Goal: Navigation & Orientation: Find specific page/section

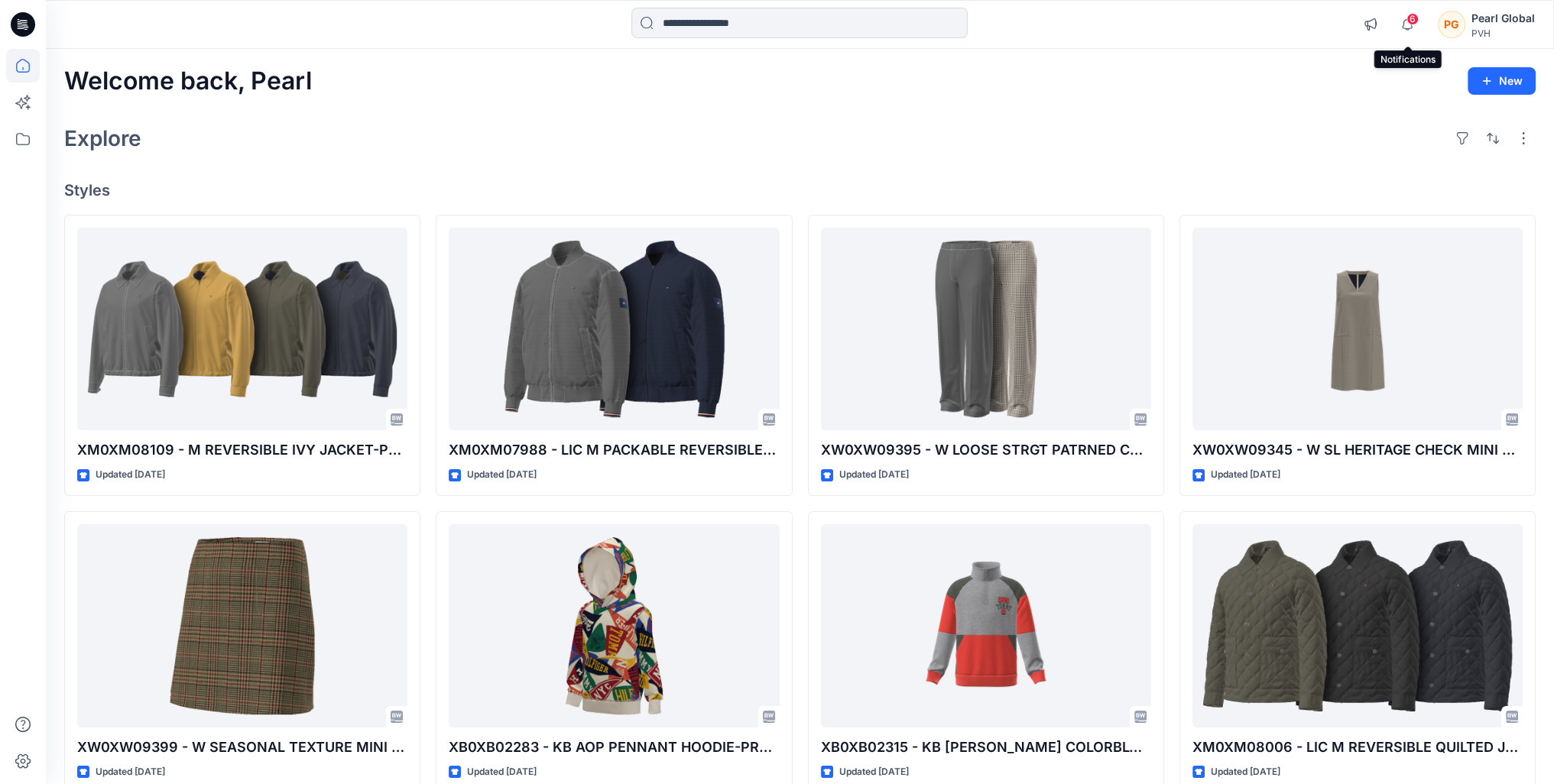
click at [1410, 24] on span "6" at bounding box center [1413, 19] width 12 height 12
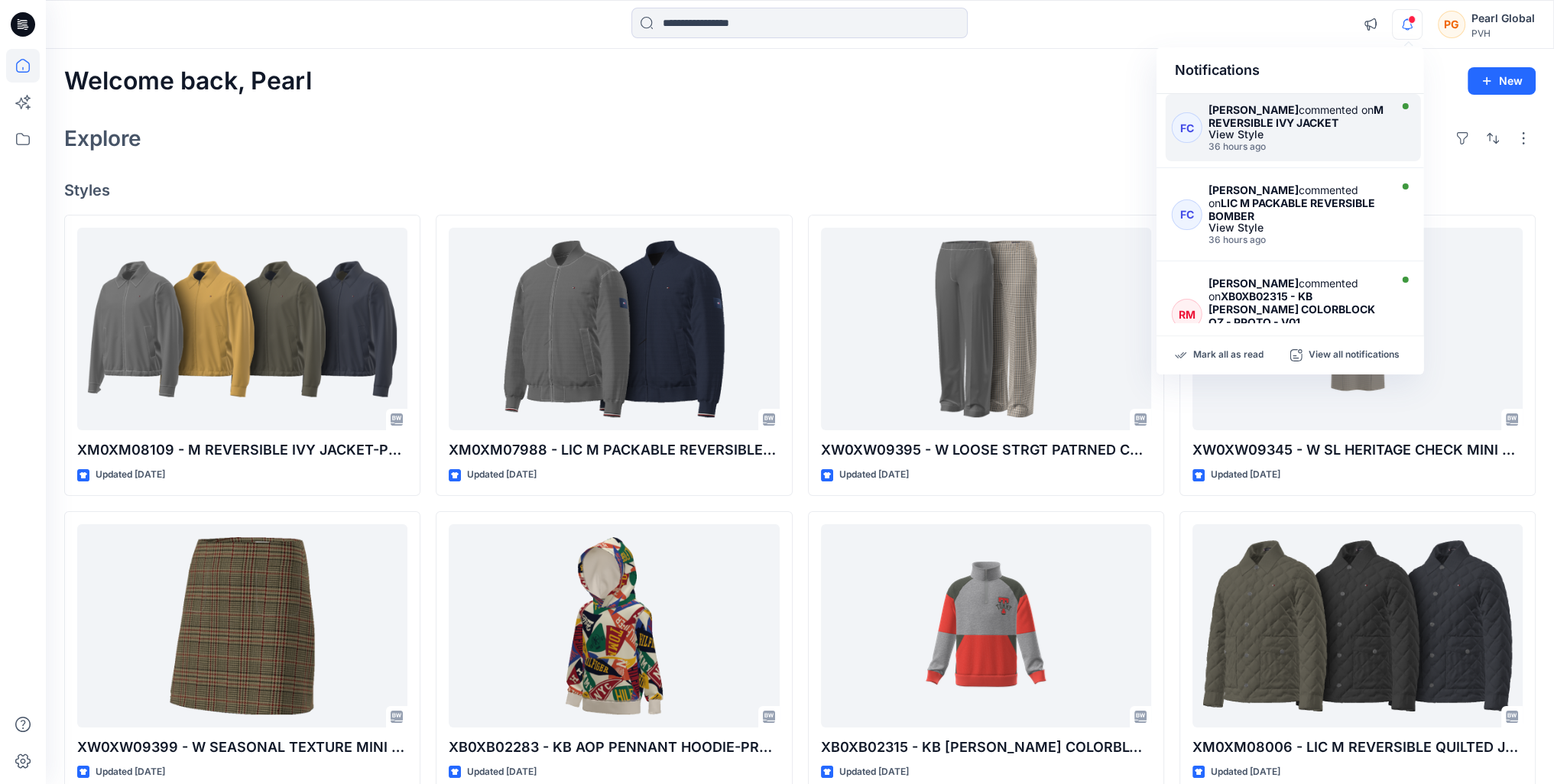
click at [1257, 141] on div "36 hours ago" at bounding box center [1297, 146] width 177 height 11
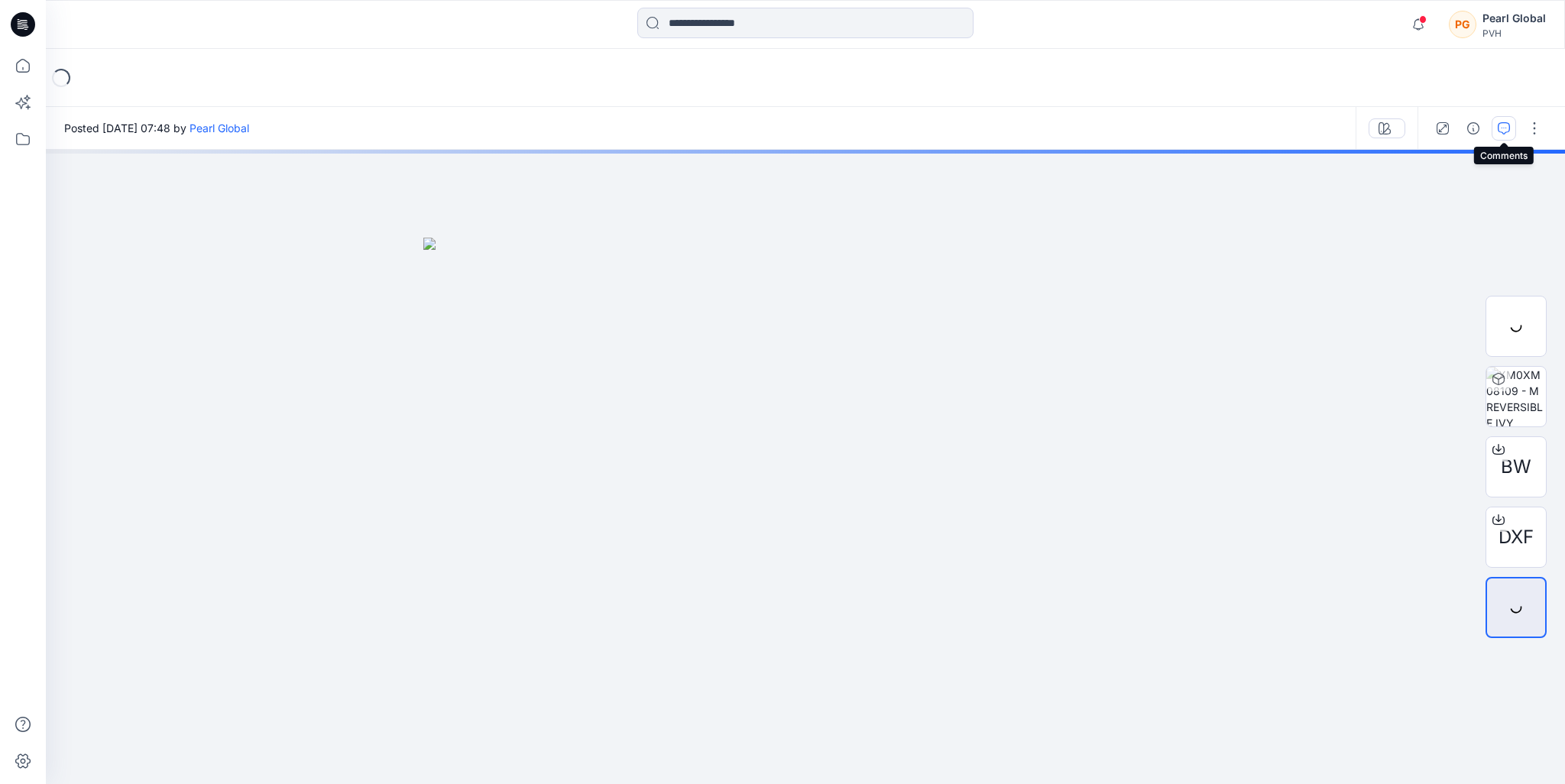
click at [1503, 129] on icon "button" at bounding box center [1504, 129] width 12 height 12
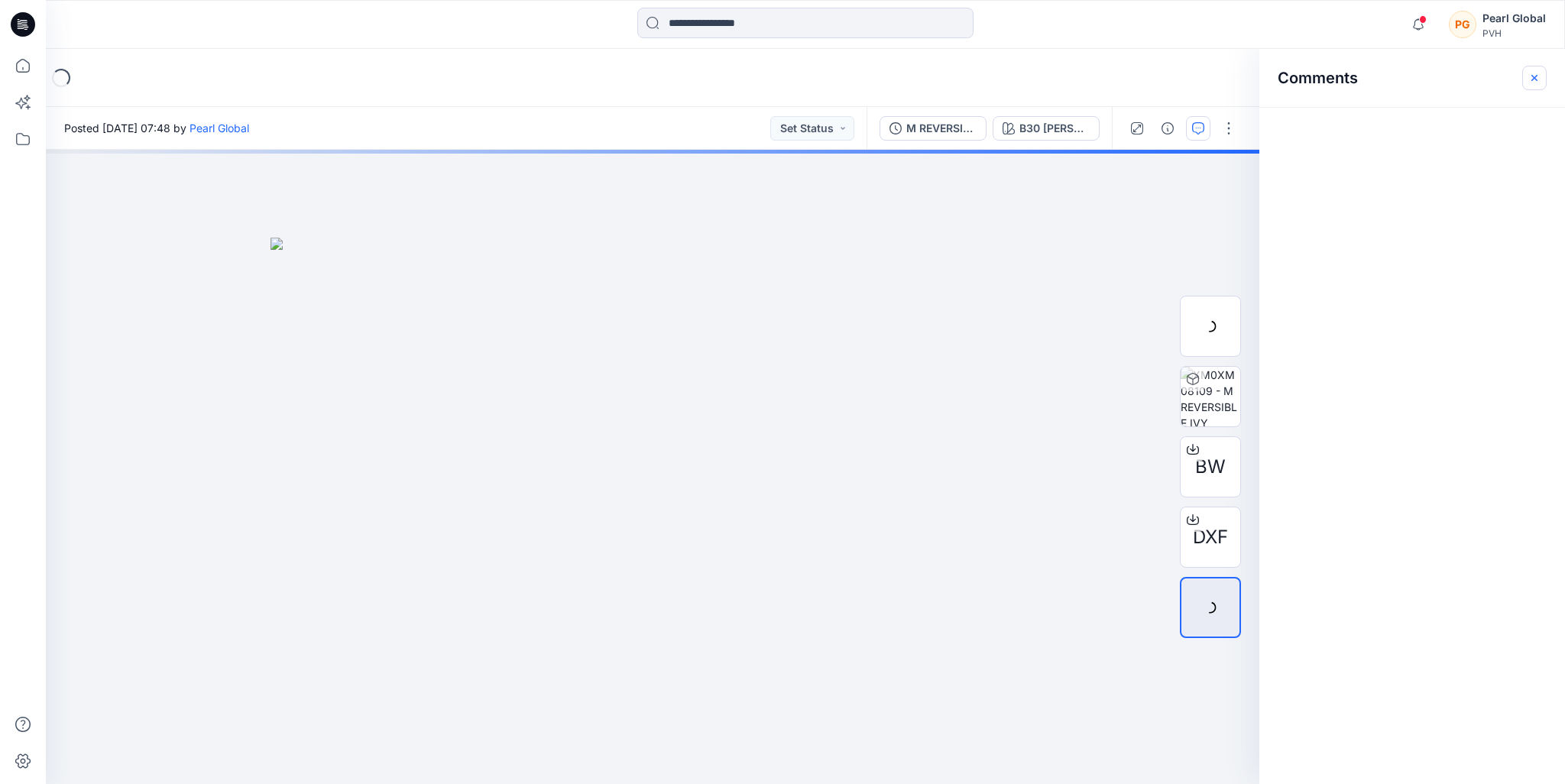
click at [1540, 78] on button "button" at bounding box center [1535, 78] width 25 height 25
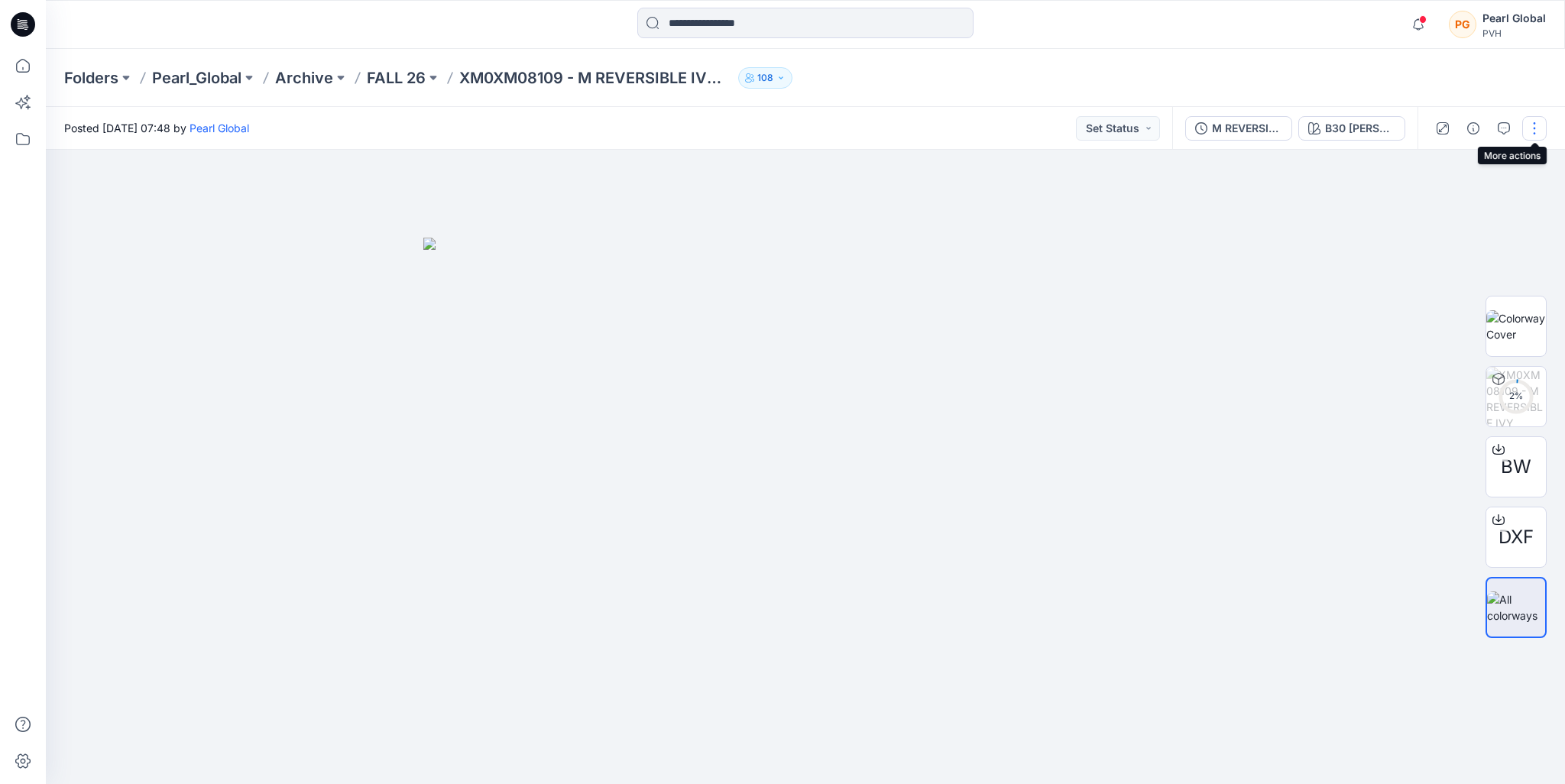
click at [1533, 123] on button "button" at bounding box center [1535, 129] width 25 height 25
click at [1504, 127] on icon "button" at bounding box center [1504, 127] width 5 height 1
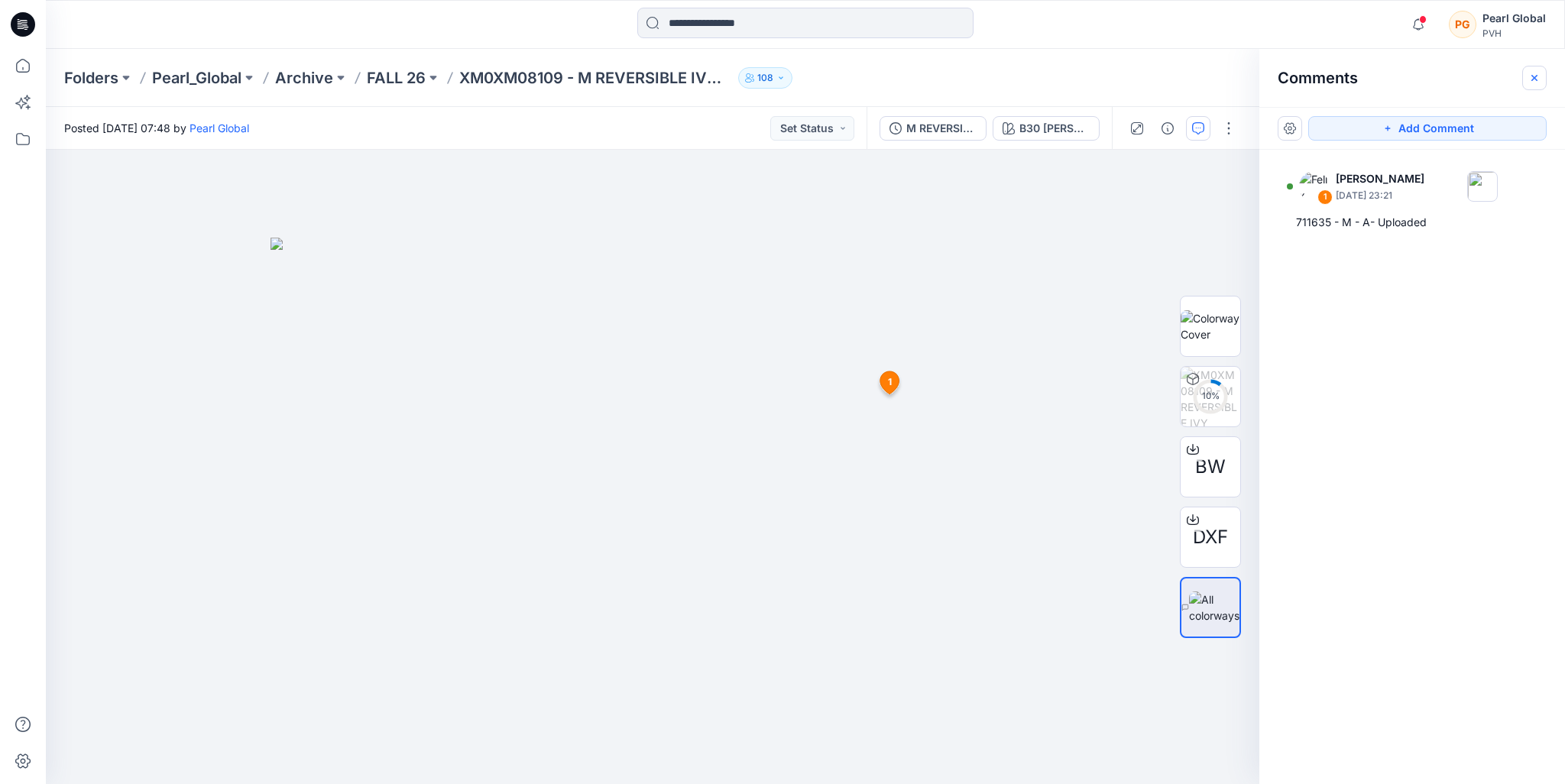
click at [1532, 78] on icon "button" at bounding box center [1535, 78] width 12 height 12
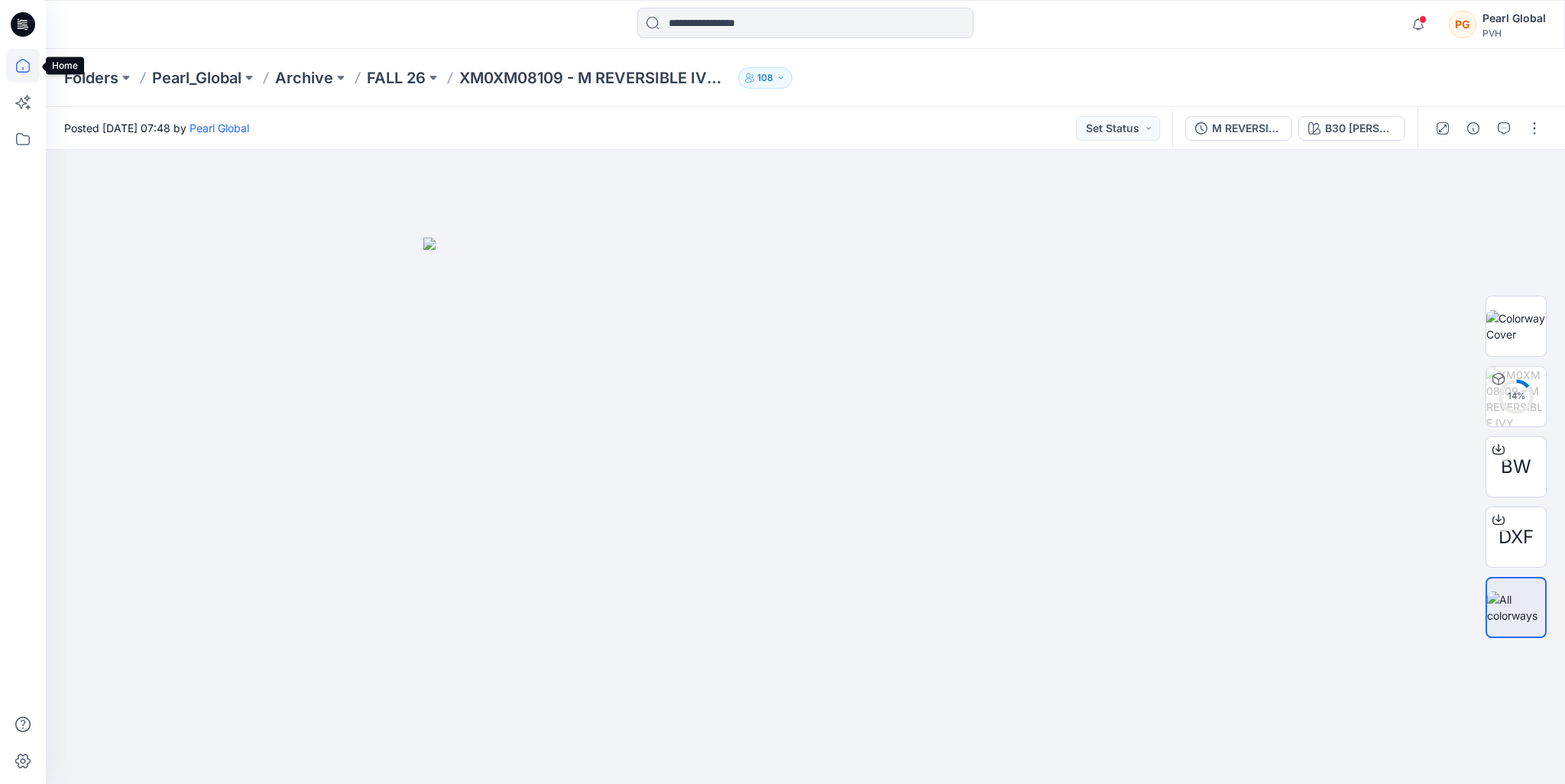
click at [15, 66] on icon at bounding box center [23, 66] width 33 height 33
